Goal: Task Accomplishment & Management: Manage account settings

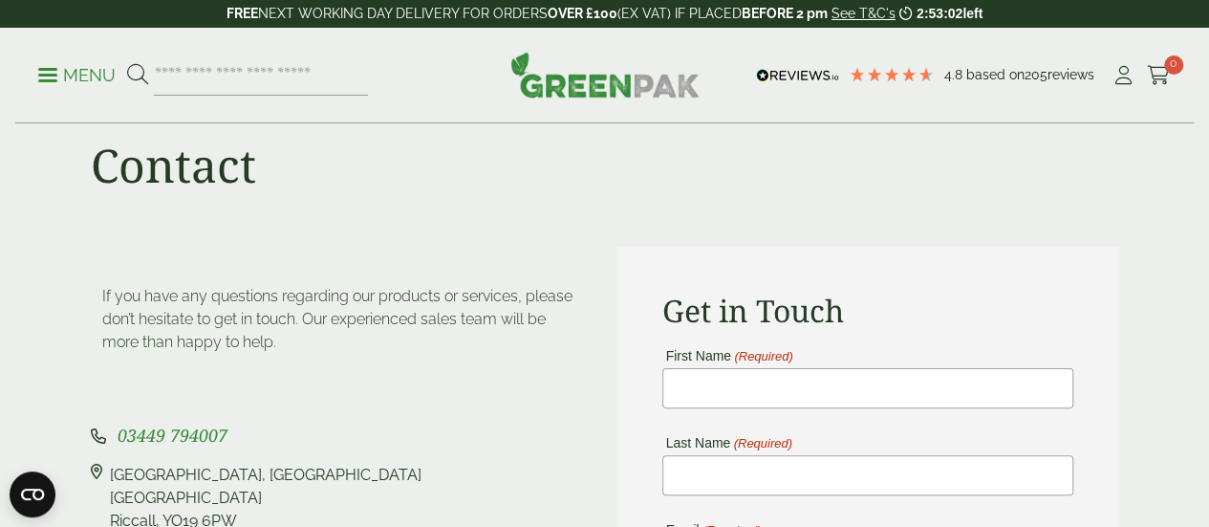
click at [1109, 72] on div "4.8 Based on 205 reviews" at bounding box center [930, 75] width 361 height 29
click at [1118, 72] on icon at bounding box center [1124, 75] width 24 height 19
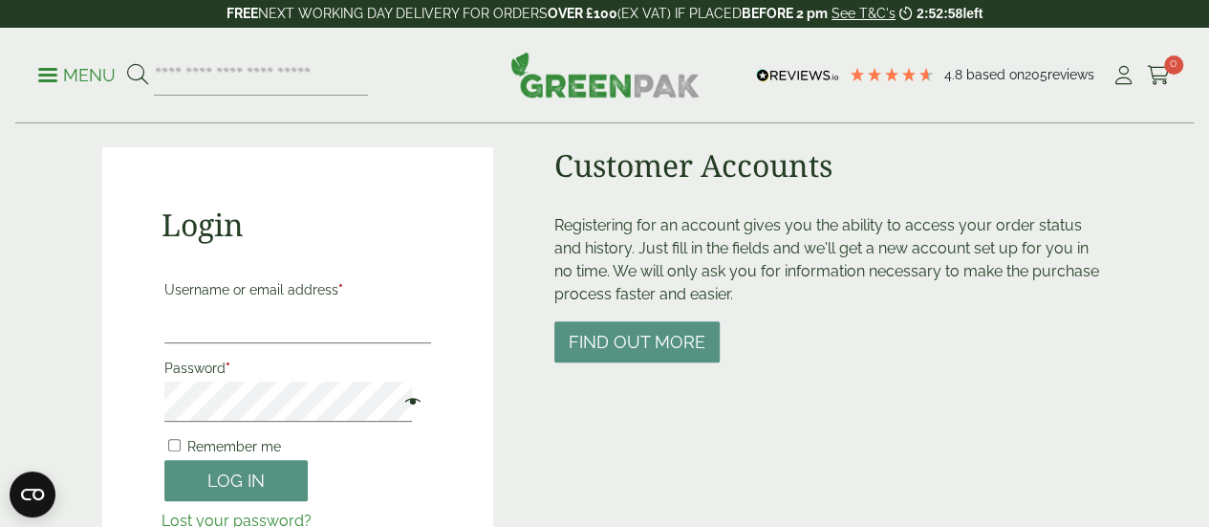
scroll to position [170, 0]
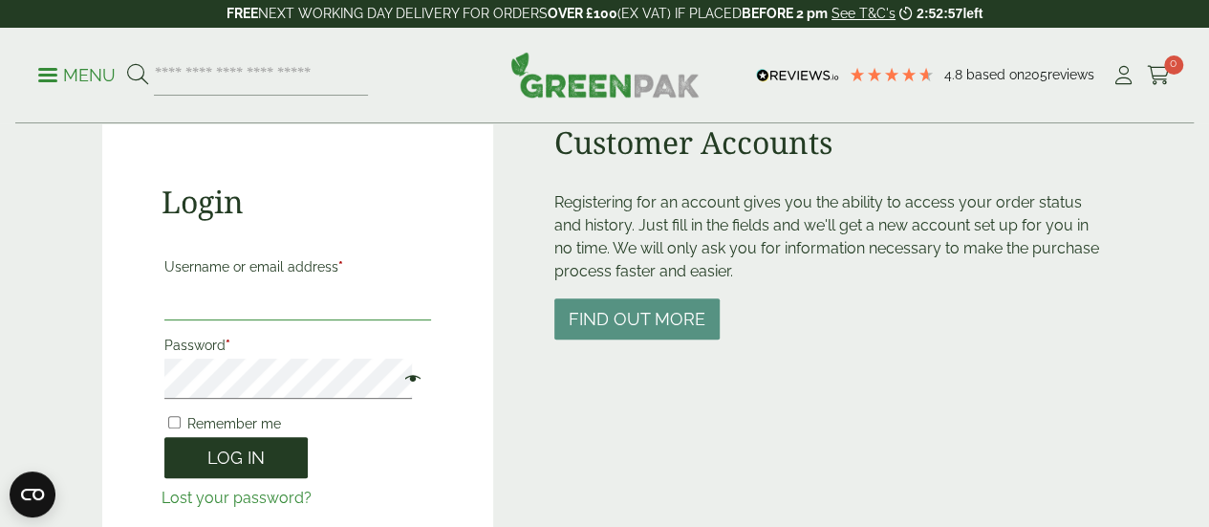
type input "**********"
click at [274, 456] on button "Log in" at bounding box center [235, 457] width 143 height 41
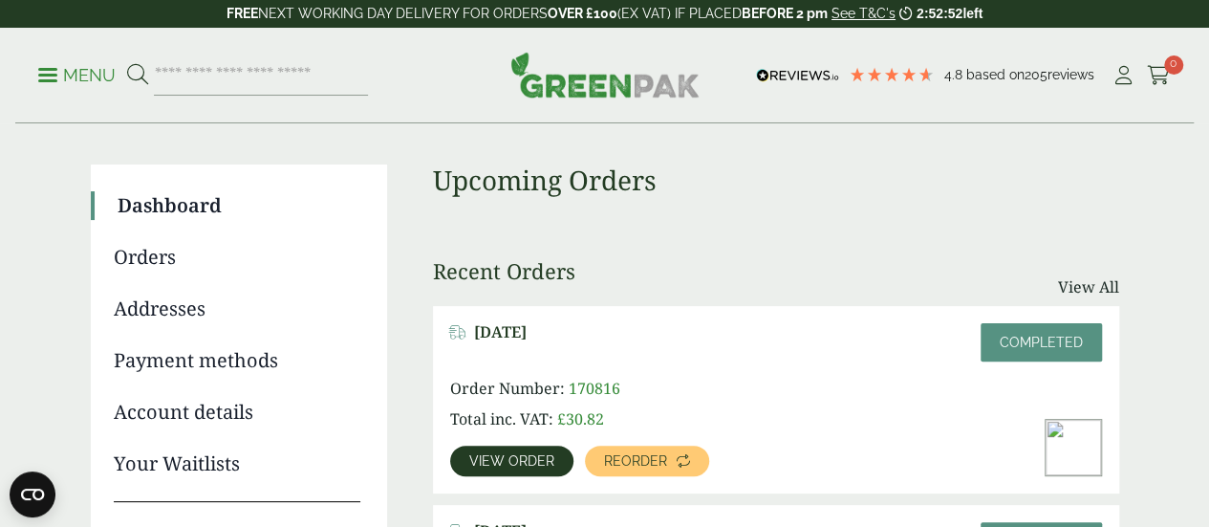
scroll to position [180, 0]
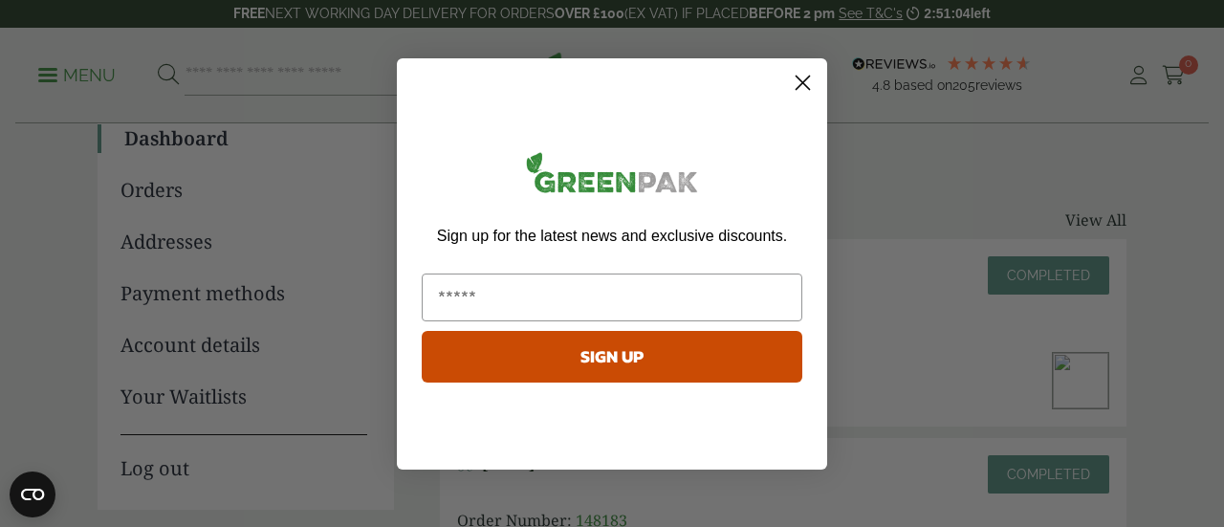
click at [807, 85] on icon "Close dialog" at bounding box center [802, 82] width 13 height 13
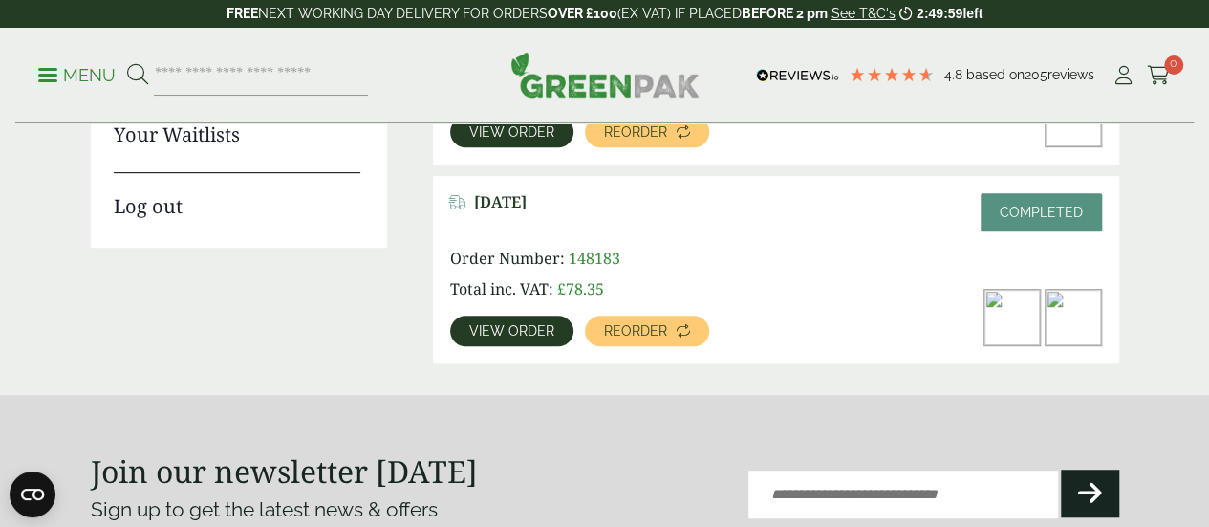
scroll to position [440, 0]
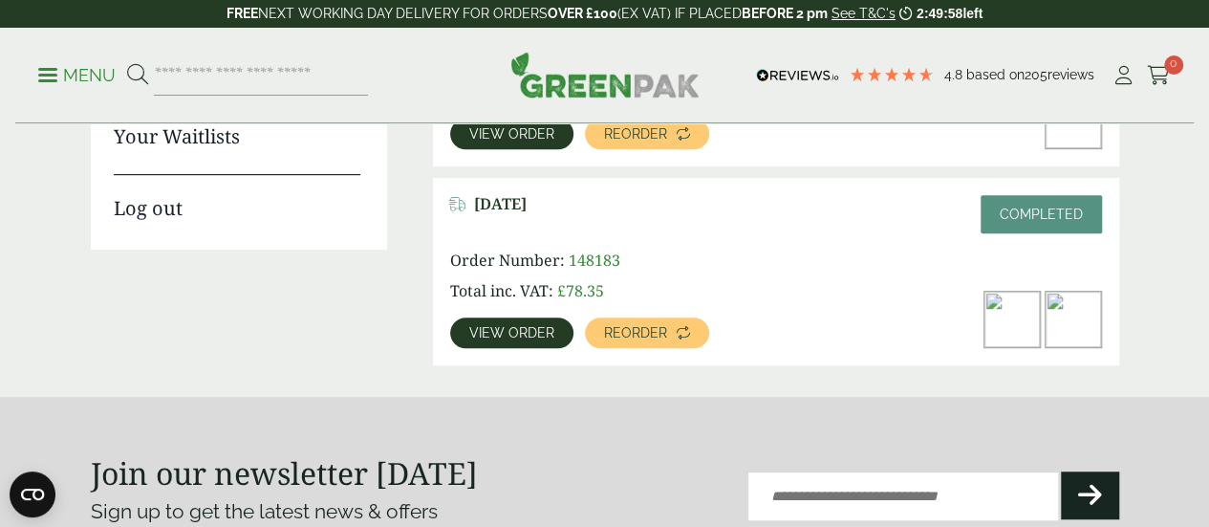
click at [1076, 326] on img at bounding box center [1073, 319] width 55 height 55
click at [528, 343] on link "View order" at bounding box center [511, 332] width 123 height 31
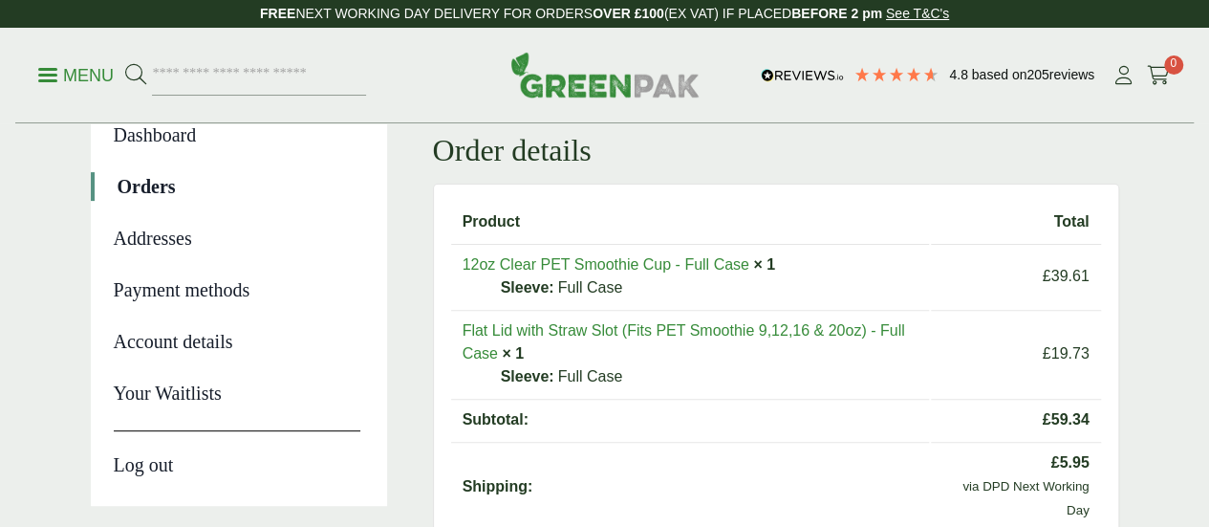
scroll to position [178, 0]
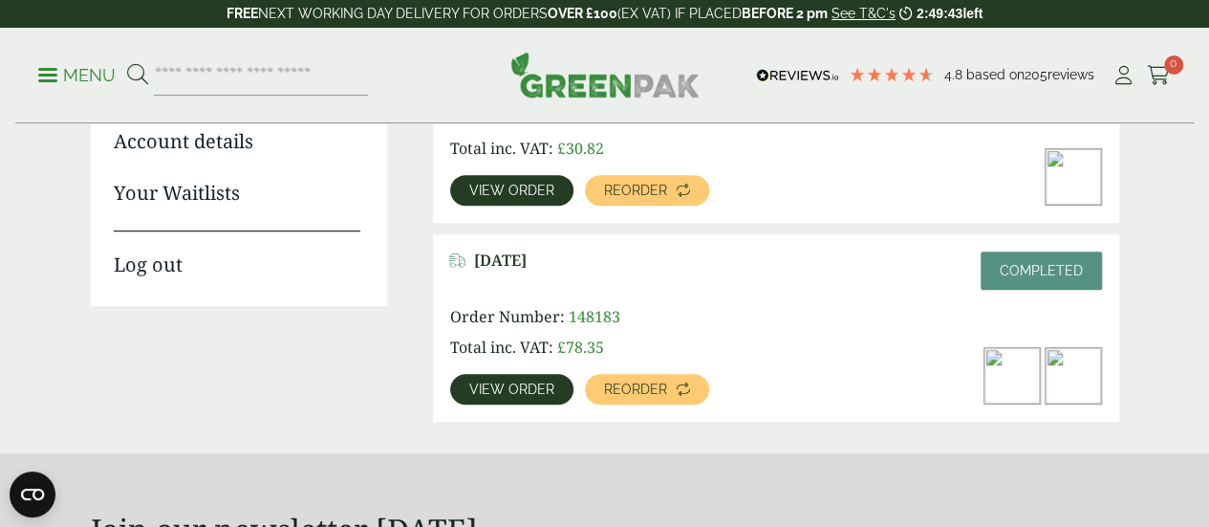
scroll to position [385, 0]
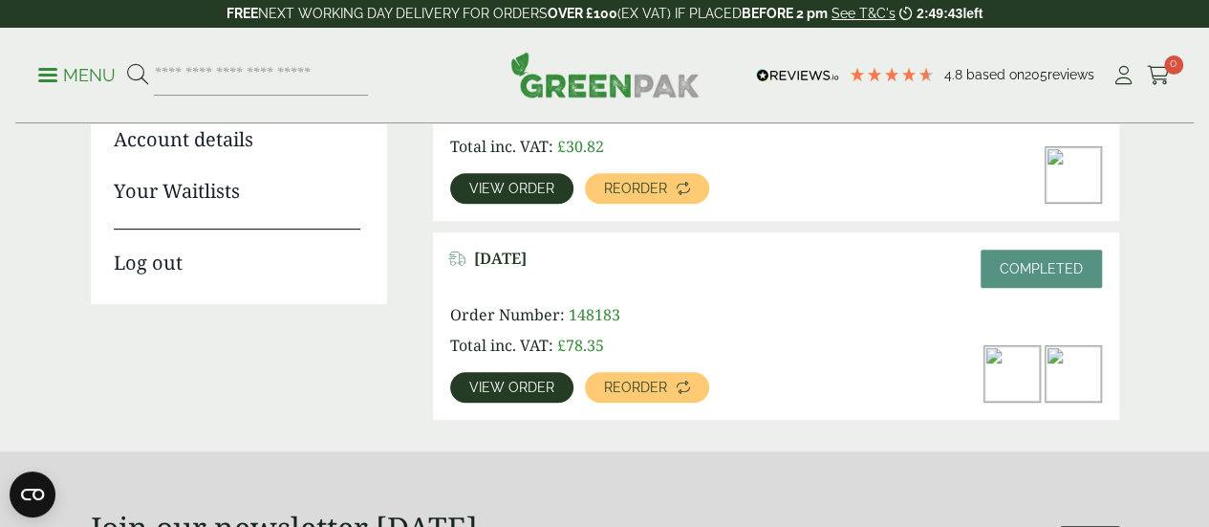
click at [471, 189] on span "View order" at bounding box center [511, 188] width 85 height 13
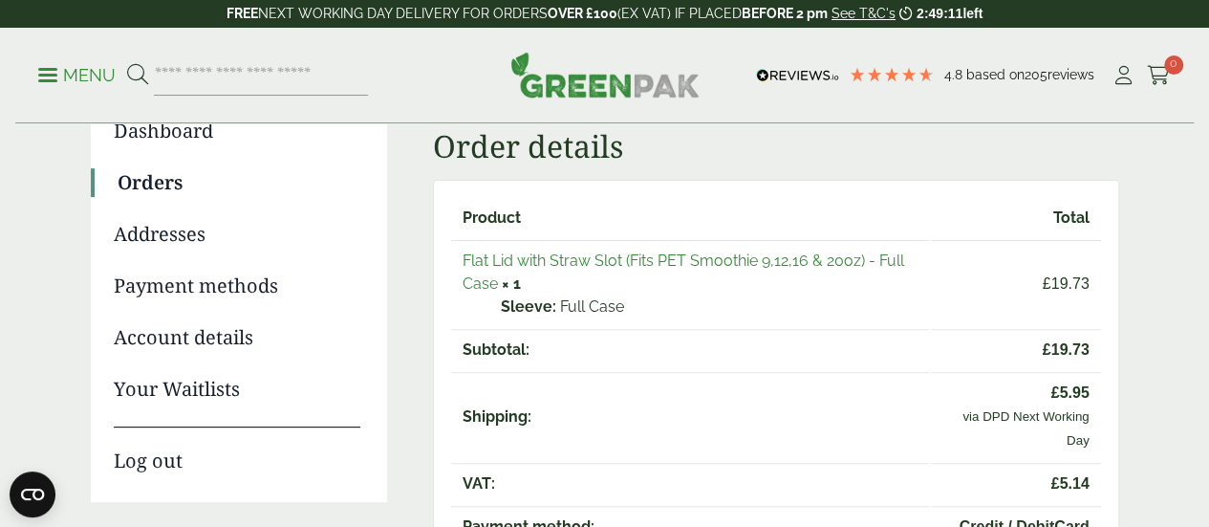
scroll to position [188, 0]
click at [853, 250] on link "Flat Lid with Straw Slot (Fits PET Smoothie 9,12,16 & 20oz) - Full Case" at bounding box center [684, 270] width 442 height 41
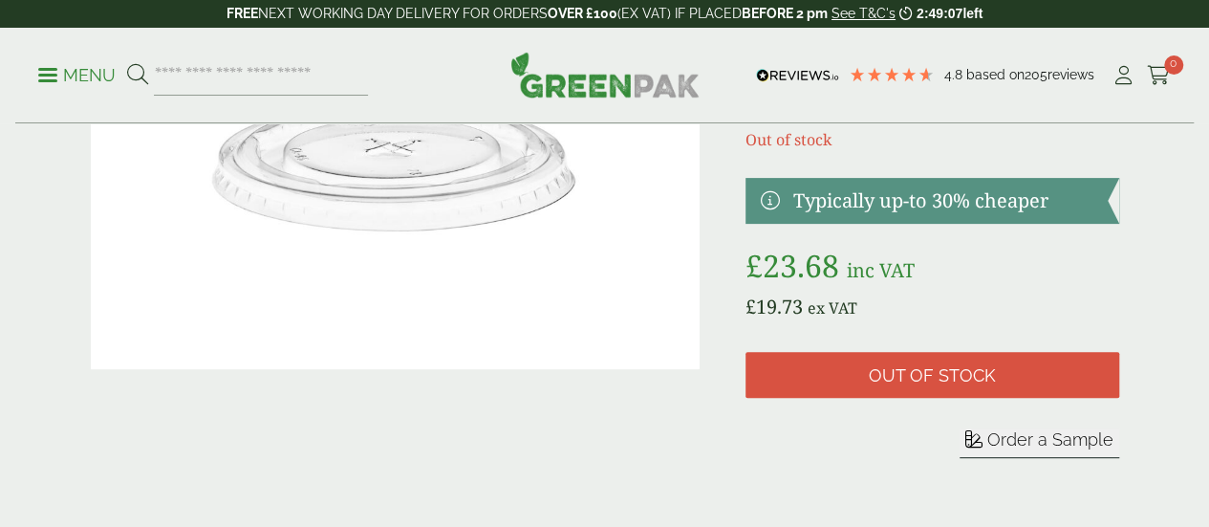
scroll to position [221, 0]
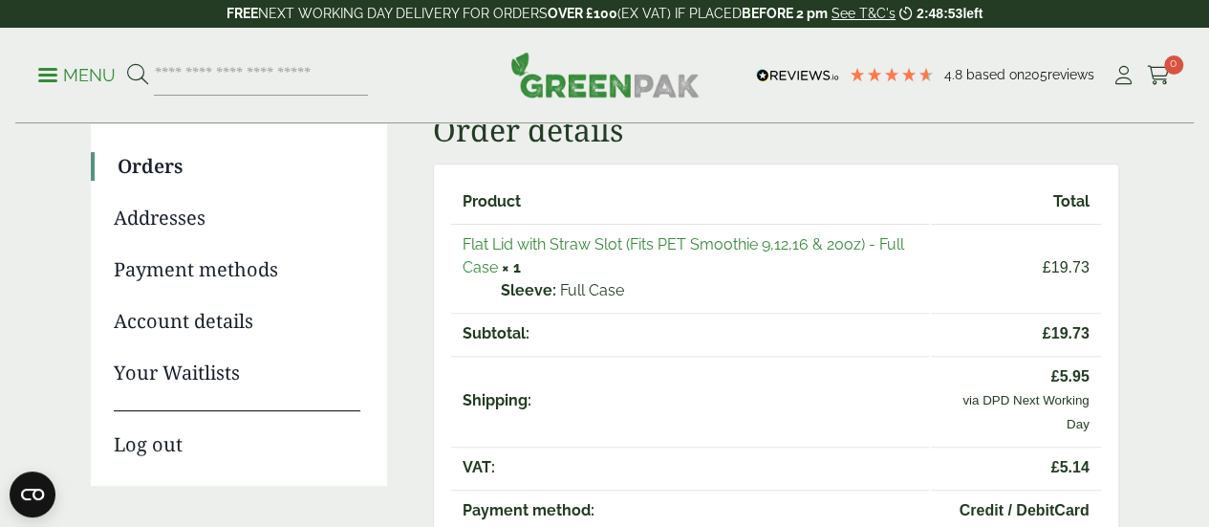
scroll to position [205, 0]
click at [218, 323] on link "Account details" at bounding box center [237, 320] width 247 height 29
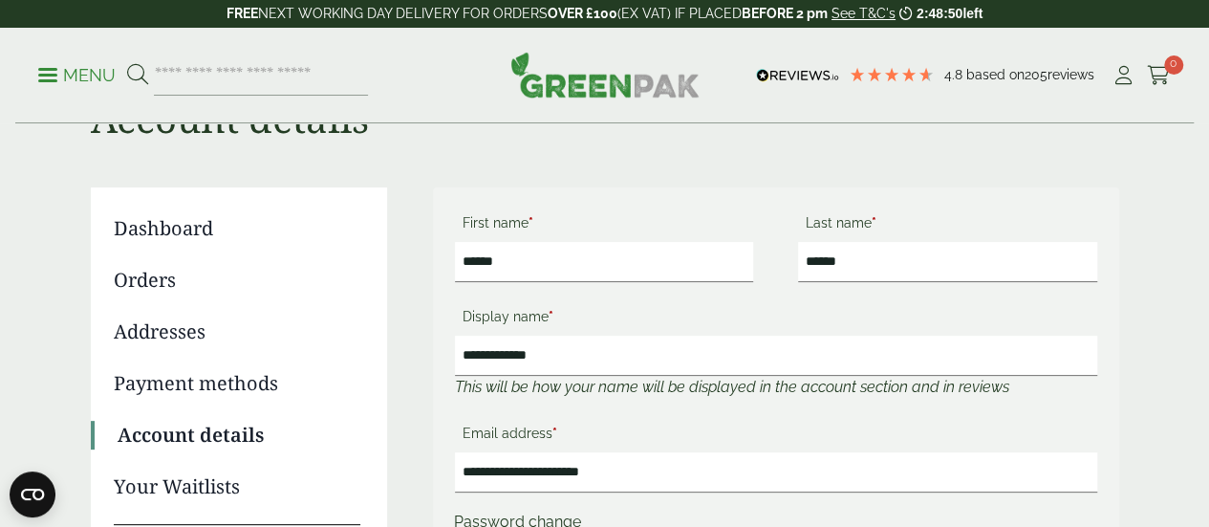
scroll to position [90, 0]
click at [136, 289] on link "Orders" at bounding box center [237, 280] width 247 height 29
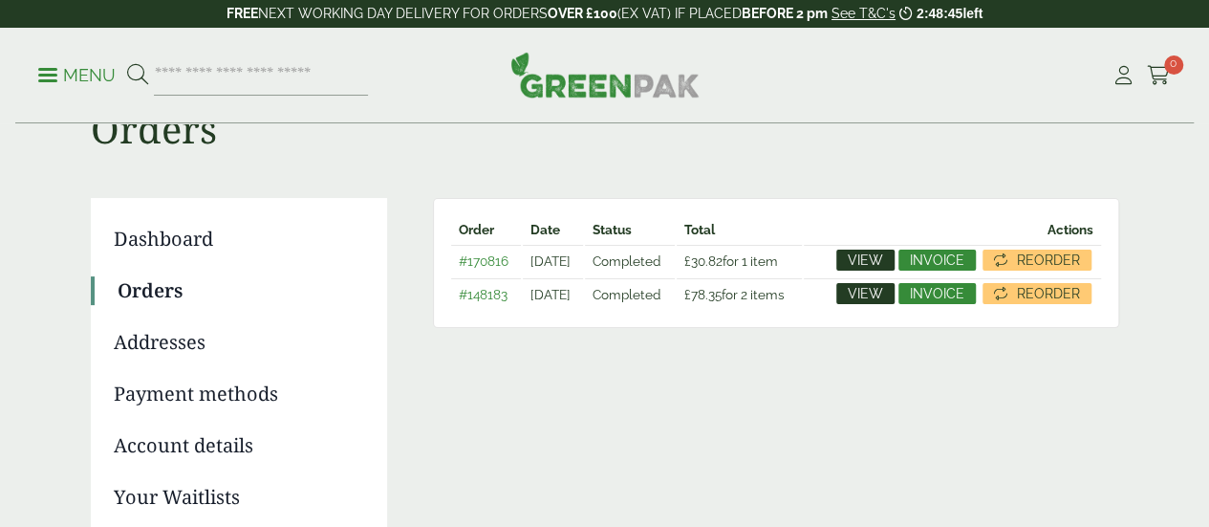
scroll to position [80, 0]
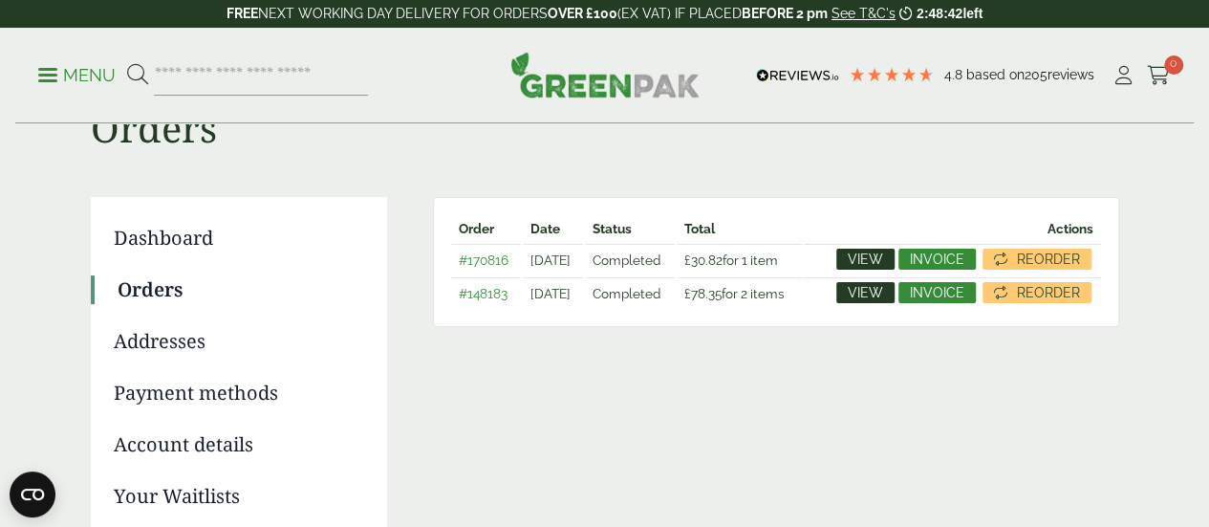
click at [883, 261] on span "View" at bounding box center [865, 258] width 35 height 13
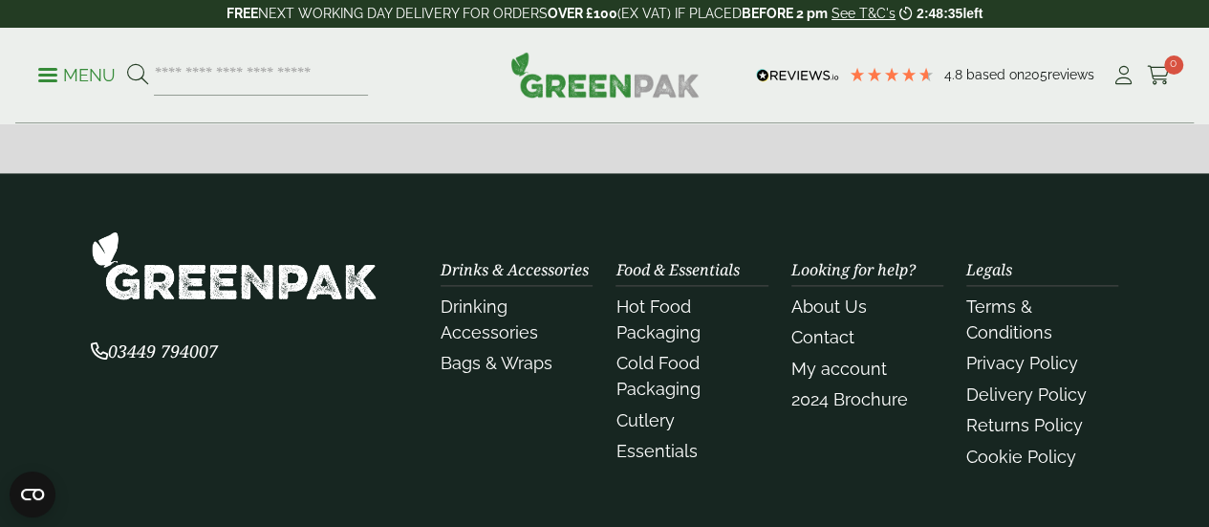
scroll to position [1248, 0]
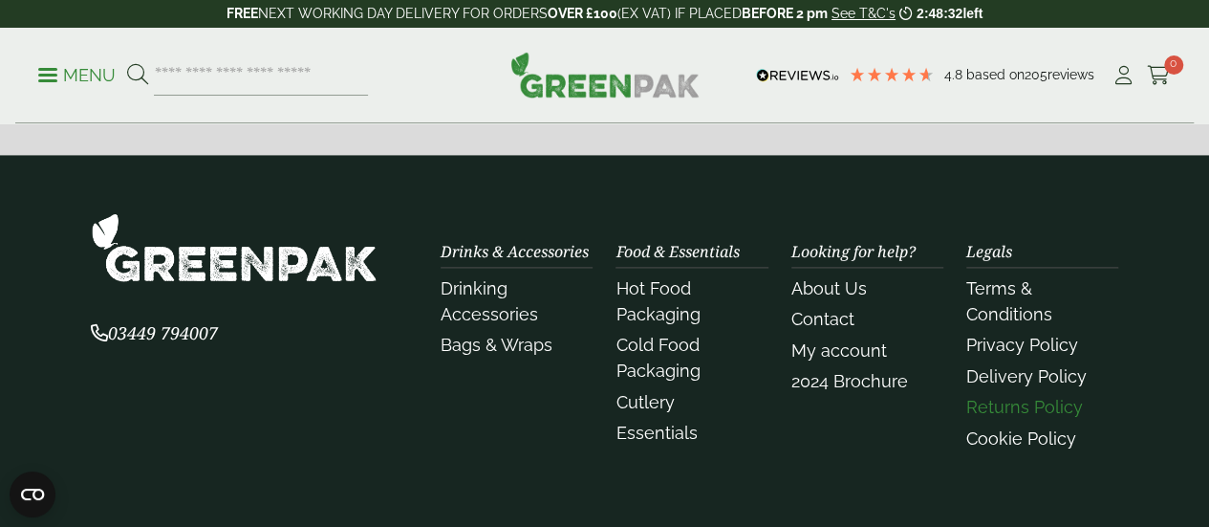
click at [1022, 402] on link "Returns Policy" at bounding box center [1024, 407] width 117 height 20
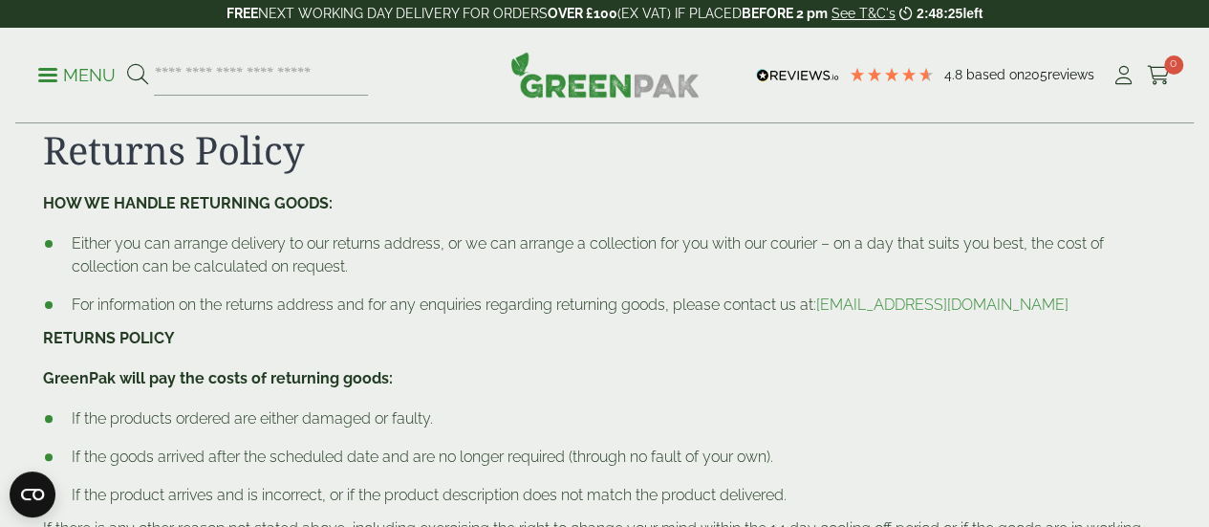
scroll to position [21, 0]
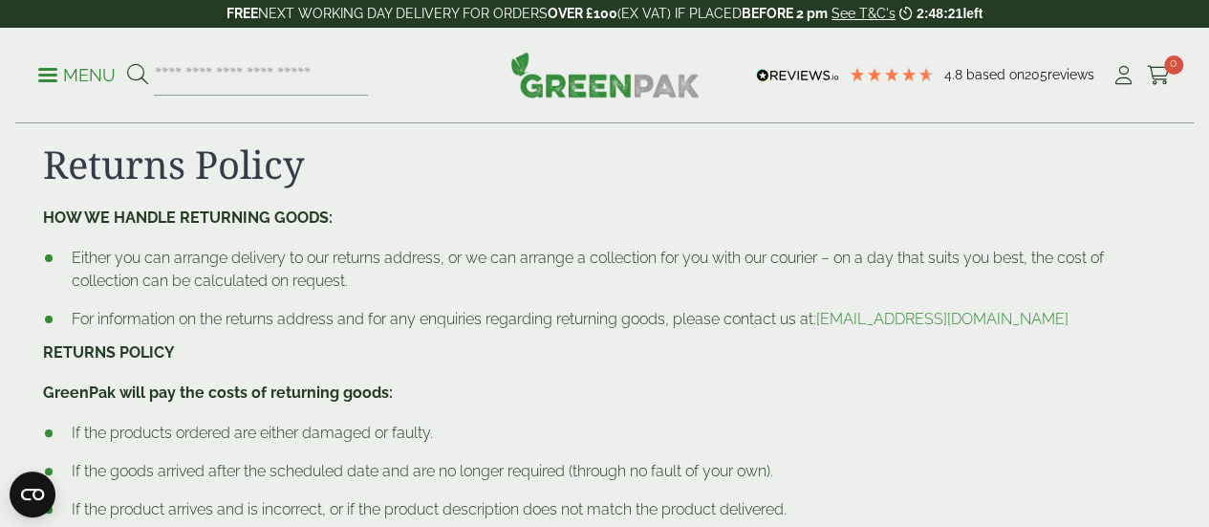
click at [986, 320] on link "[EMAIL_ADDRESS][DOMAIN_NAME]" at bounding box center [942, 319] width 252 height 18
click at [968, 305] on ul "Either you can arrange delivery to our returns address, or we can arrange a col…" at bounding box center [605, 289] width 1124 height 84
drag, startPoint x: 1053, startPoint y: 309, endPoint x: 827, endPoint y: 326, distance: 227.2
click at [827, 326] on li "For information on the returns address and for any enquiries regarding returnin…" at bounding box center [605, 319] width 1124 height 23
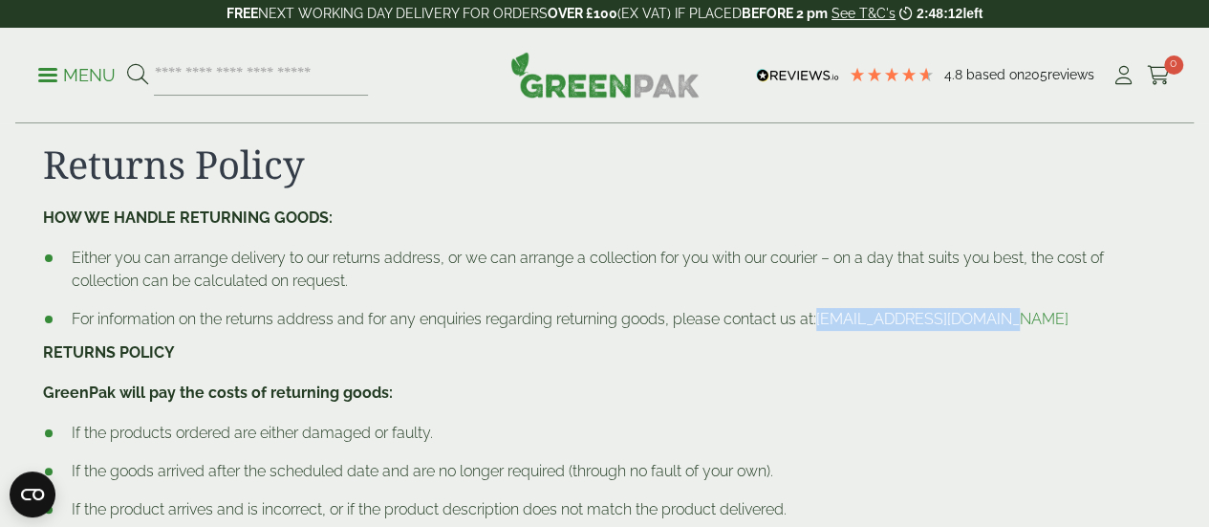
copy link "sales@greenpak.supplies"
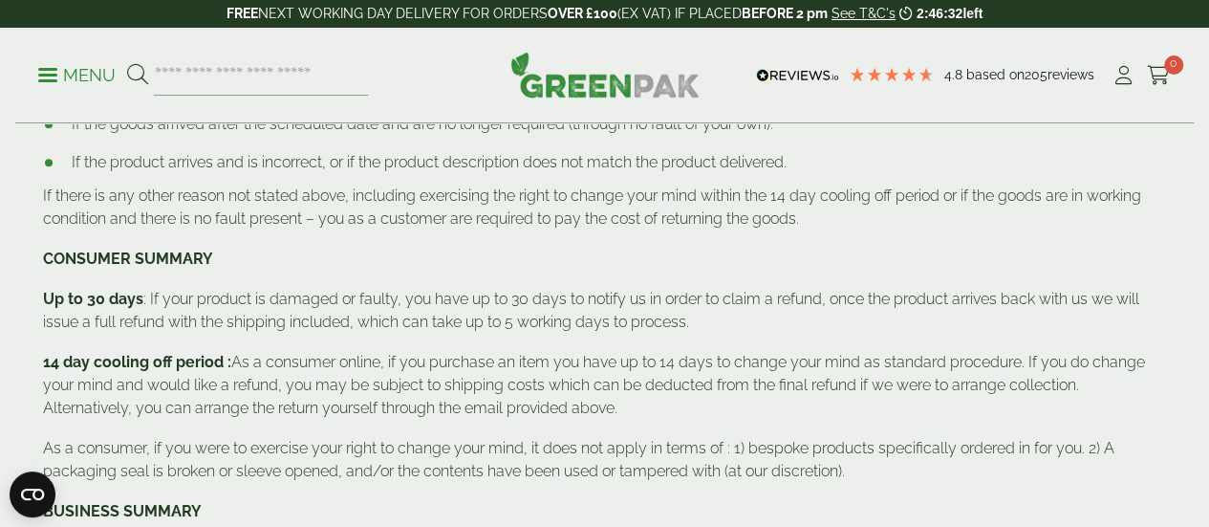
scroll to position [369, 0]
click at [19, 126] on section "Returns Policy HOW WE HANDLE RETURNING GOODS: Either you can arrange delivery t…" at bounding box center [604, 268] width 1209 height 948
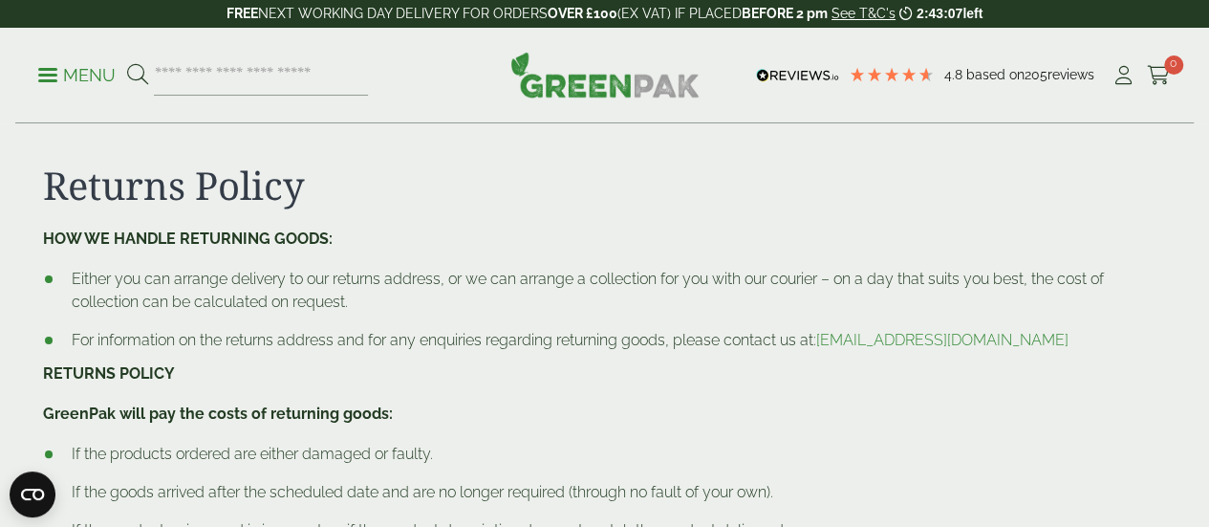
scroll to position [0, 0]
click at [1119, 81] on icon at bounding box center [1124, 75] width 24 height 19
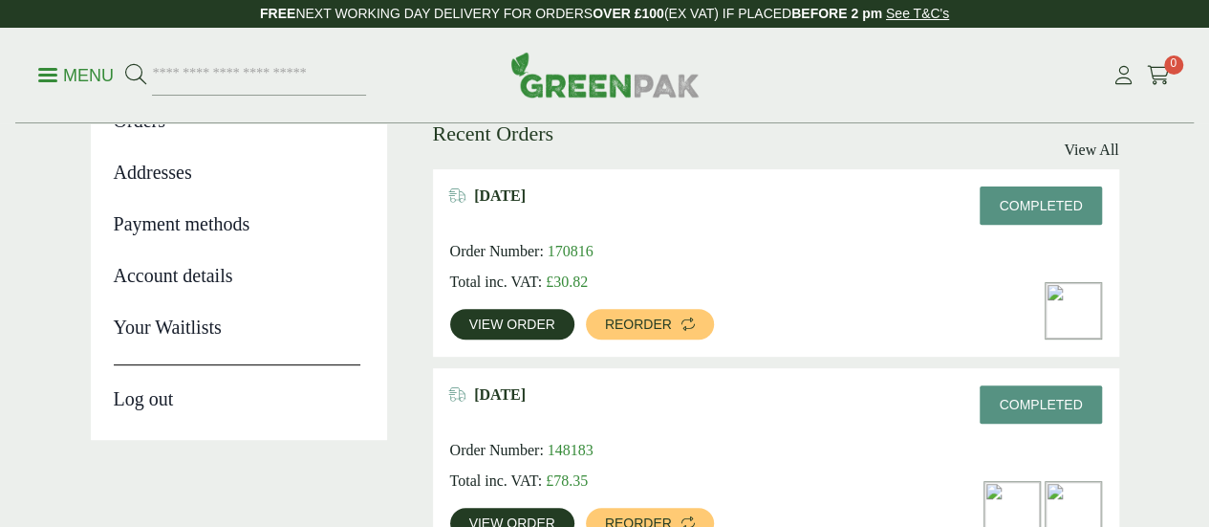
scroll to position [250, 0]
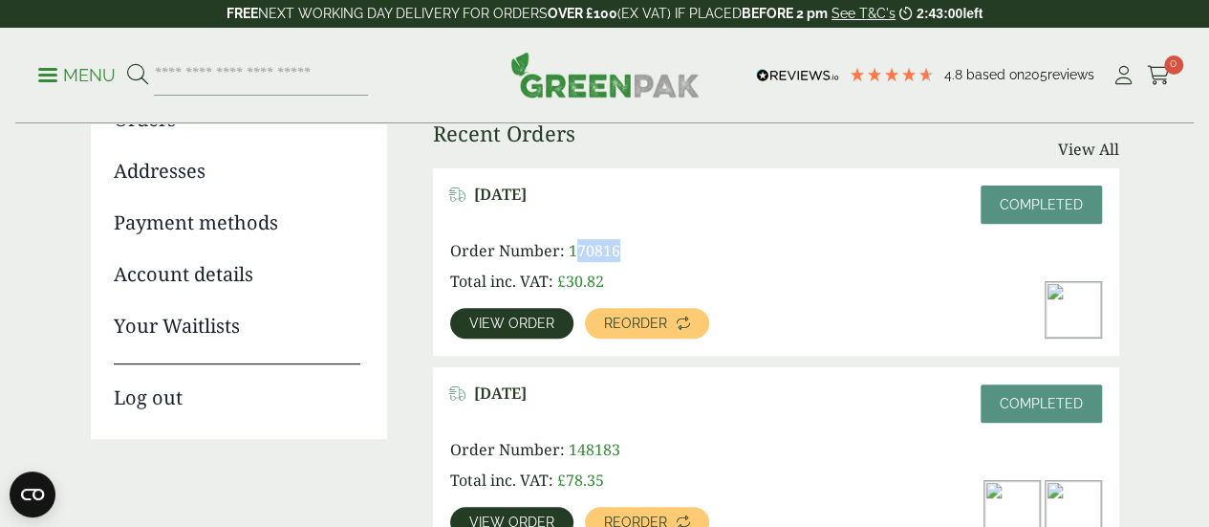
drag, startPoint x: 633, startPoint y: 248, endPoint x: 575, endPoint y: 249, distance: 57.4
click at [575, 249] on p "Order Number: 170816" at bounding box center [645, 250] width 391 height 23
click at [663, 246] on p "Order Number: 170816" at bounding box center [645, 250] width 391 height 23
drag, startPoint x: 663, startPoint y: 246, endPoint x: 567, endPoint y: 248, distance: 96.6
click at [567, 248] on p "Order Number: 170816" at bounding box center [645, 250] width 391 height 23
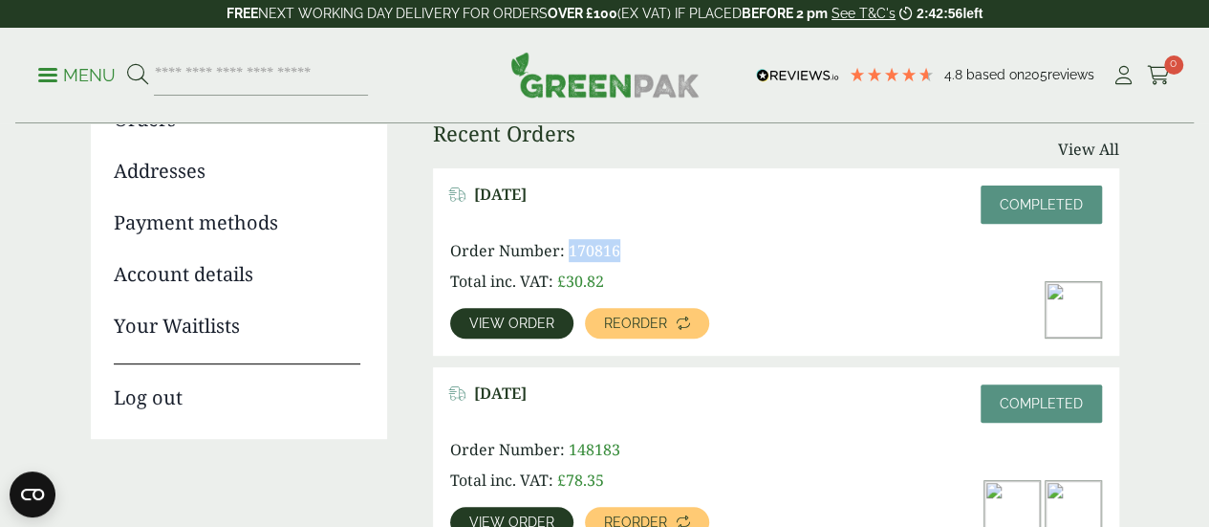
copy span "170816"
click at [628, 228] on div "[DATE] Completed Order Number: 170816 Total inc. VAT: £ 30.82 View order Reorder" at bounding box center [776, 261] width 686 height 187
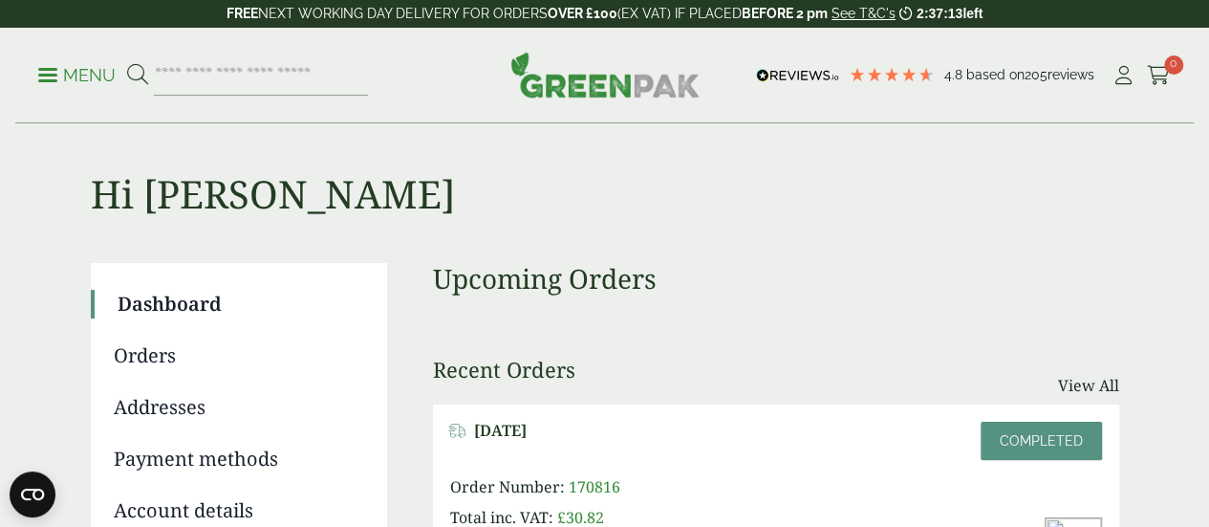
scroll to position [0, 0]
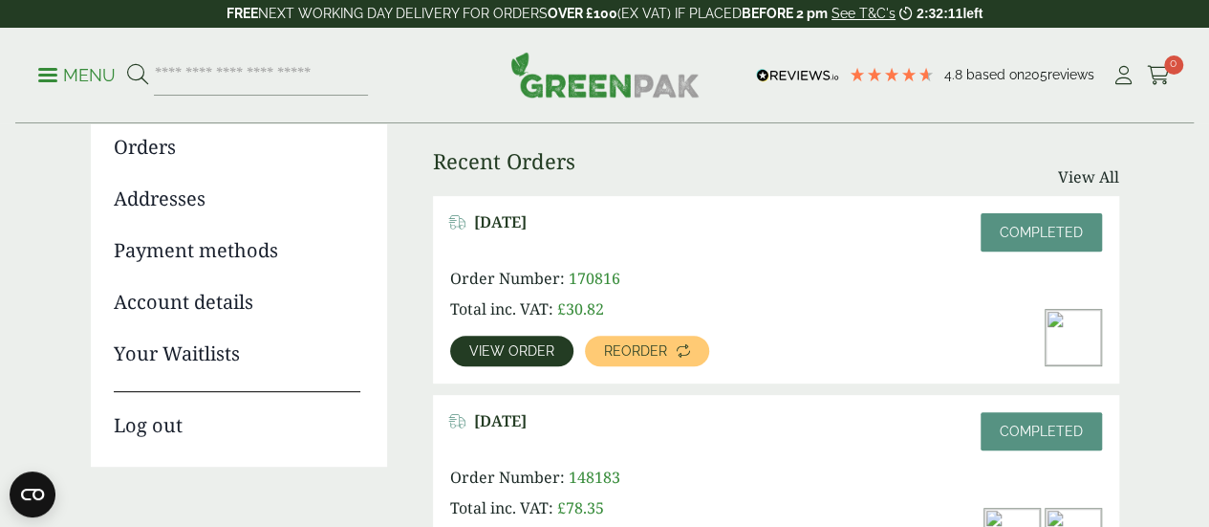
scroll to position [227, 0]
